Goal: Information Seeking & Learning: Learn about a topic

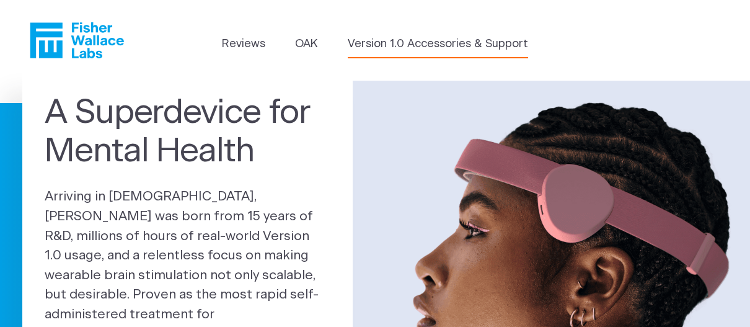
click at [384, 49] on link "Version 1.0 Accessories & Support" at bounding box center [438, 44] width 180 height 17
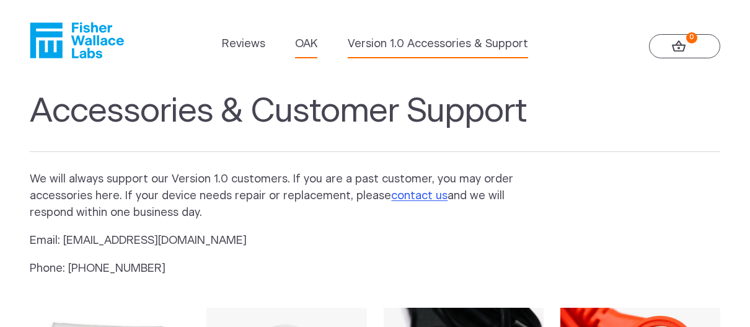
click at [298, 46] on link "OAK" at bounding box center [306, 44] width 22 height 17
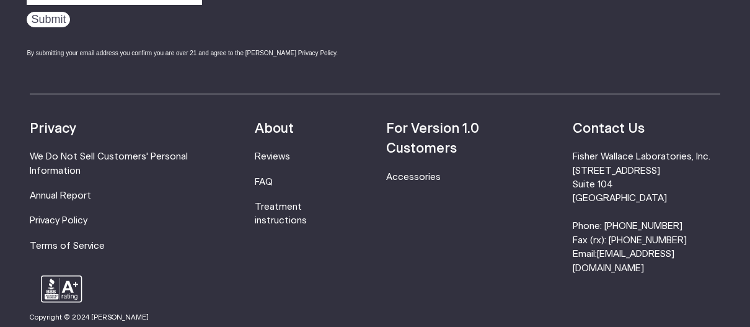
scroll to position [2136, 0]
